Goal: Information Seeking & Learning: Learn about a topic

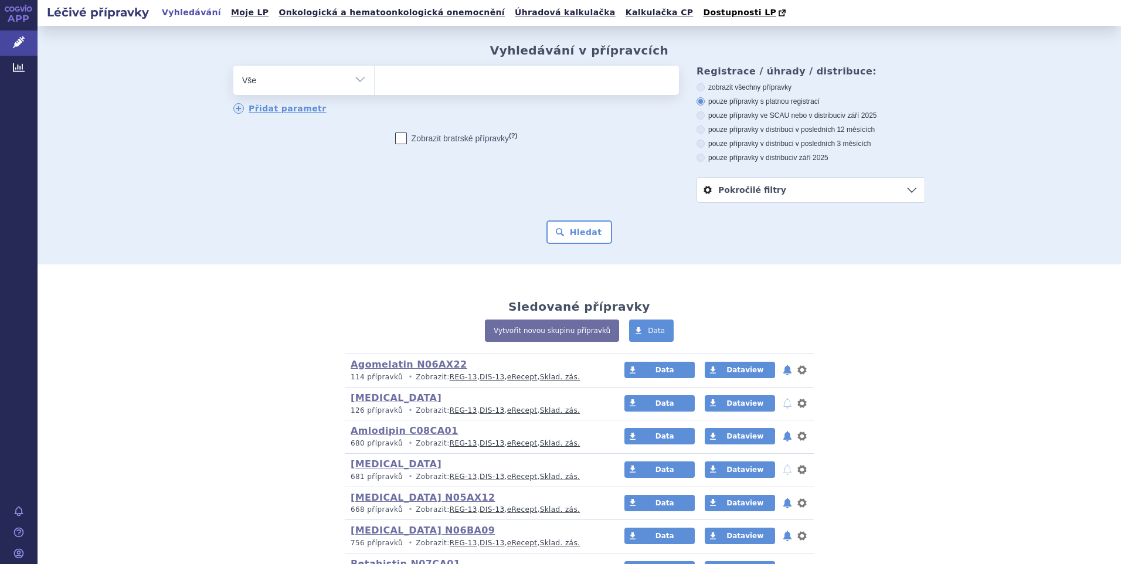
scroll to position [586, 0]
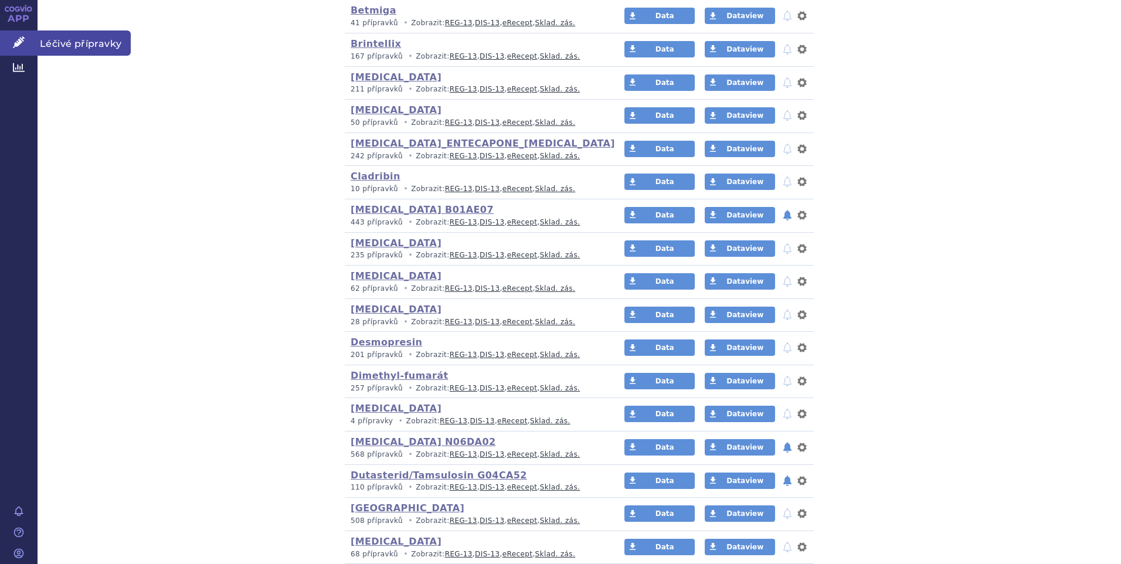
click at [63, 45] on span "Léčivé přípravky" at bounding box center [84, 42] width 93 height 25
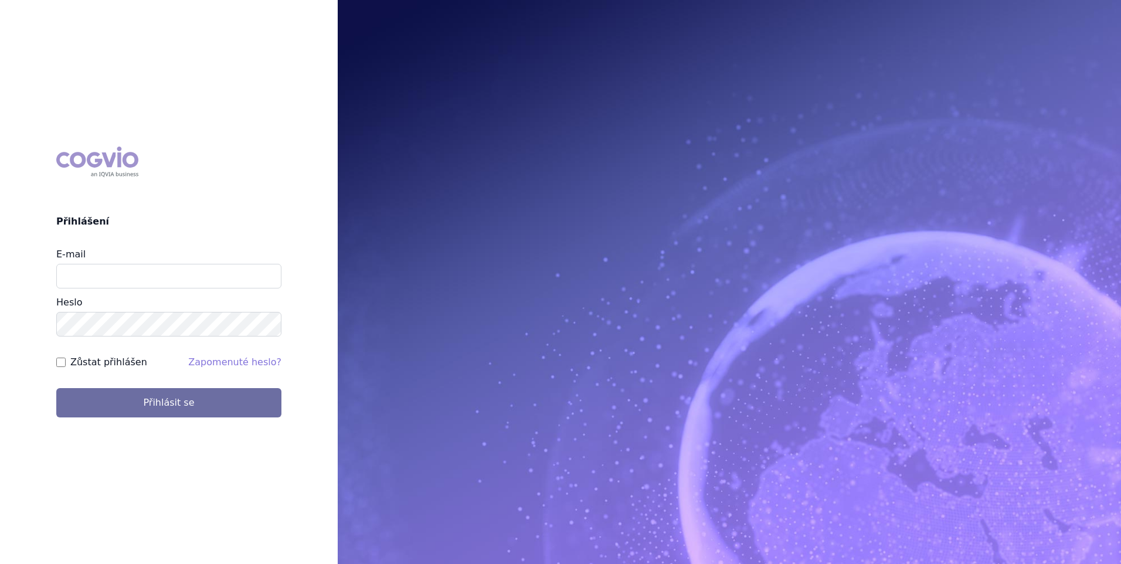
type input "stanislav_klusak@accord-healthcare.com"
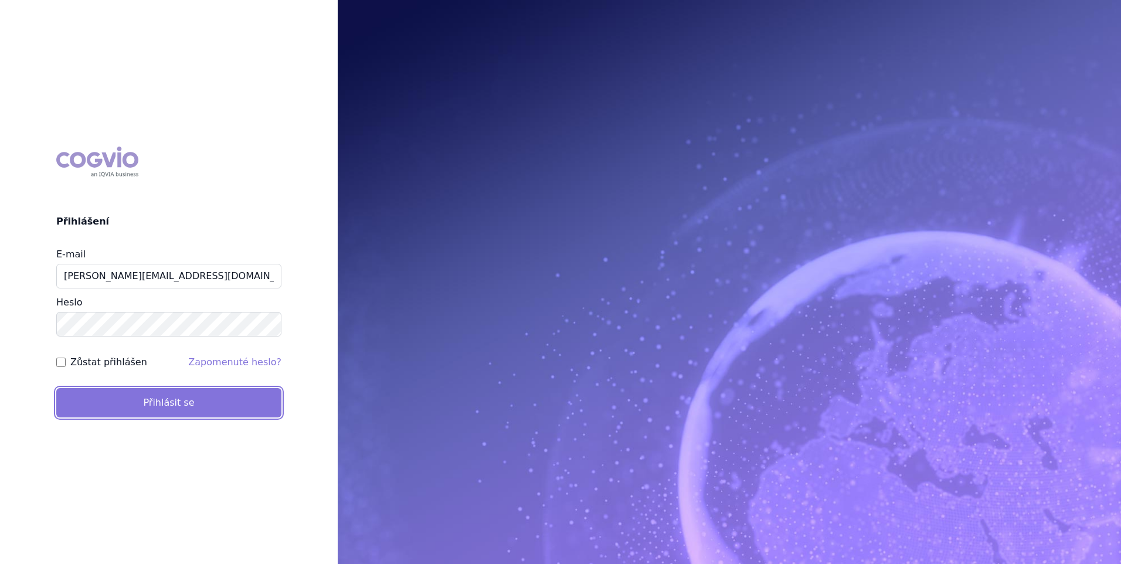
drag, startPoint x: 0, startPoint y: 0, endPoint x: 143, endPoint y: 405, distance: 429.6
click at [143, 405] on button "Přihlásit se" at bounding box center [168, 402] width 225 height 29
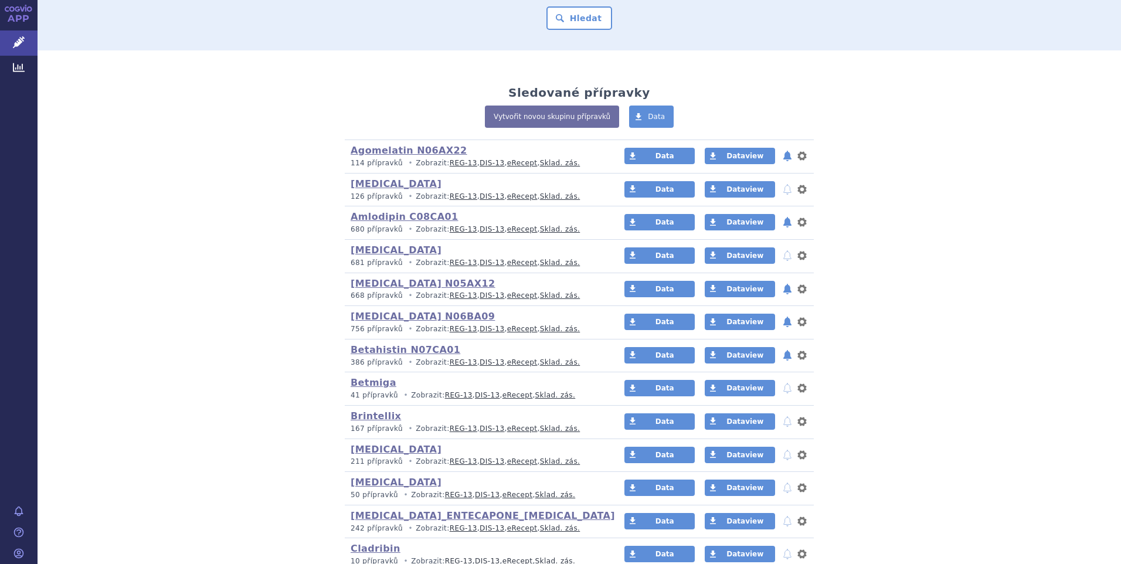
scroll to position [235, 0]
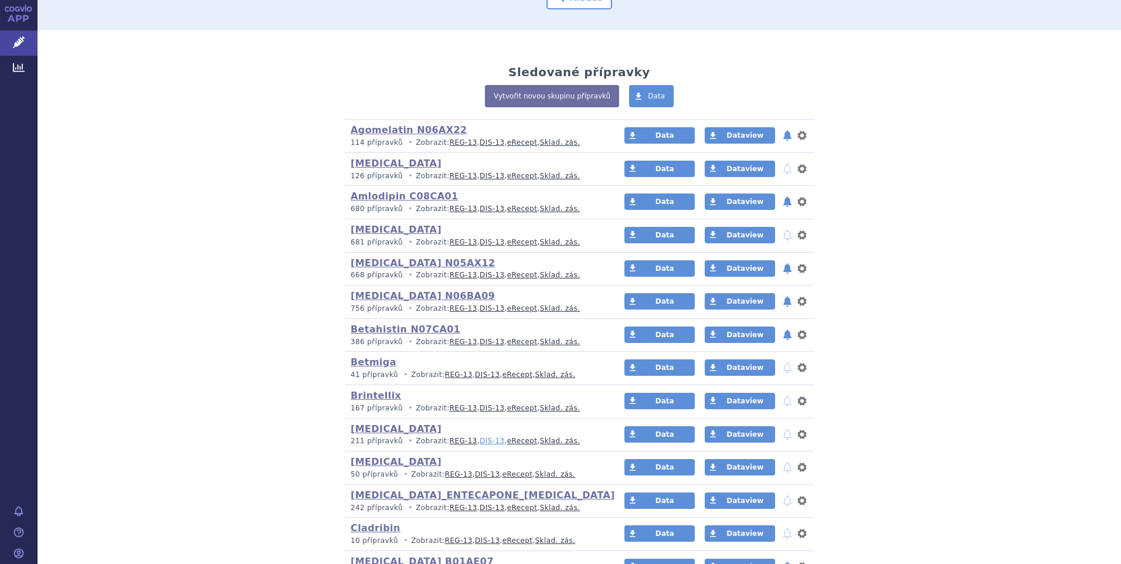
click at [480, 444] on link "DIS-13" at bounding box center [492, 441] width 25 height 8
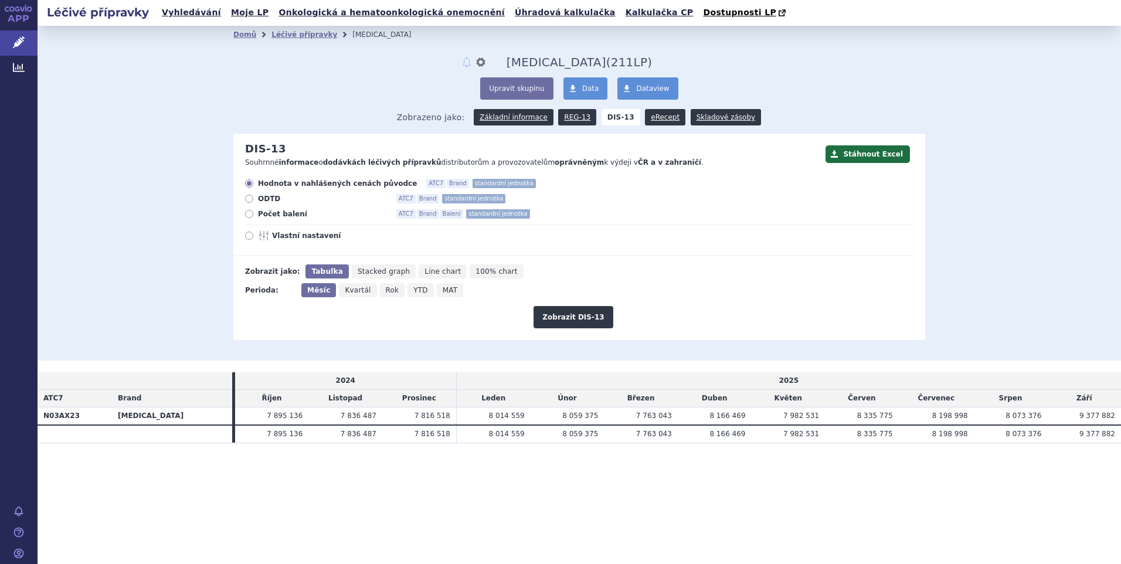
click at [249, 215] on icon at bounding box center [249, 214] width 8 height 8
click at [249, 215] on input "Počet balení ATC7 Brand Balení standardní jednotka" at bounding box center [250, 216] width 8 height 8
radio input "true"
click at [554, 321] on button "Zobrazit DIS-13" at bounding box center [573, 317] width 79 height 22
